Goal: Navigation & Orientation: Find specific page/section

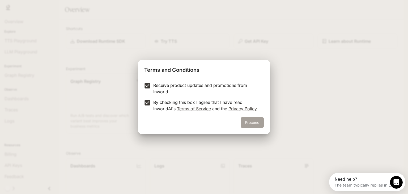
click at [251, 122] on button "Proceed" at bounding box center [252, 122] width 23 height 11
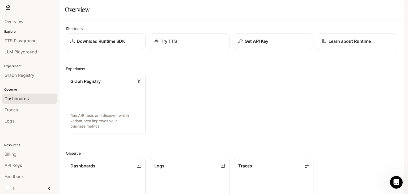
click at [26, 99] on span "Dashboards" at bounding box center [17, 98] width 24 height 6
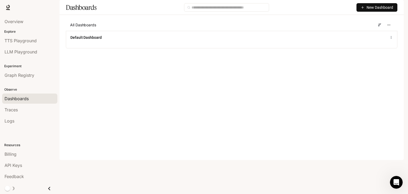
click at [363, 12] on button "New Dashboard" at bounding box center [376, 7] width 41 height 8
click at [321, 56] on main "Dashboards New Dashboard All Dashboards Default Dashboard" at bounding box center [231, 28] width 344 height 56
click at [12, 110] on span "Traces" at bounding box center [11, 109] width 13 height 6
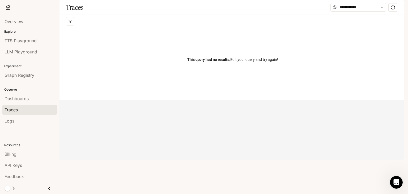
click at [11, 126] on li "Logs" at bounding box center [29, 120] width 59 height 11
click at [19, 154] on div "Billing" at bounding box center [30, 154] width 50 height 6
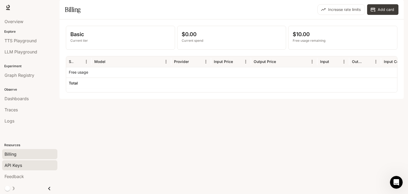
drag, startPoint x: 16, startPoint y: 171, endPoint x: 18, endPoint y: 163, distance: 7.9
click at [18, 163] on ul "Billing API Keys Feedback" at bounding box center [29, 164] width 59 height 33
click at [18, 163] on span "API Keys" at bounding box center [14, 165] width 18 height 6
